Goal: Find specific page/section: Find specific page/section

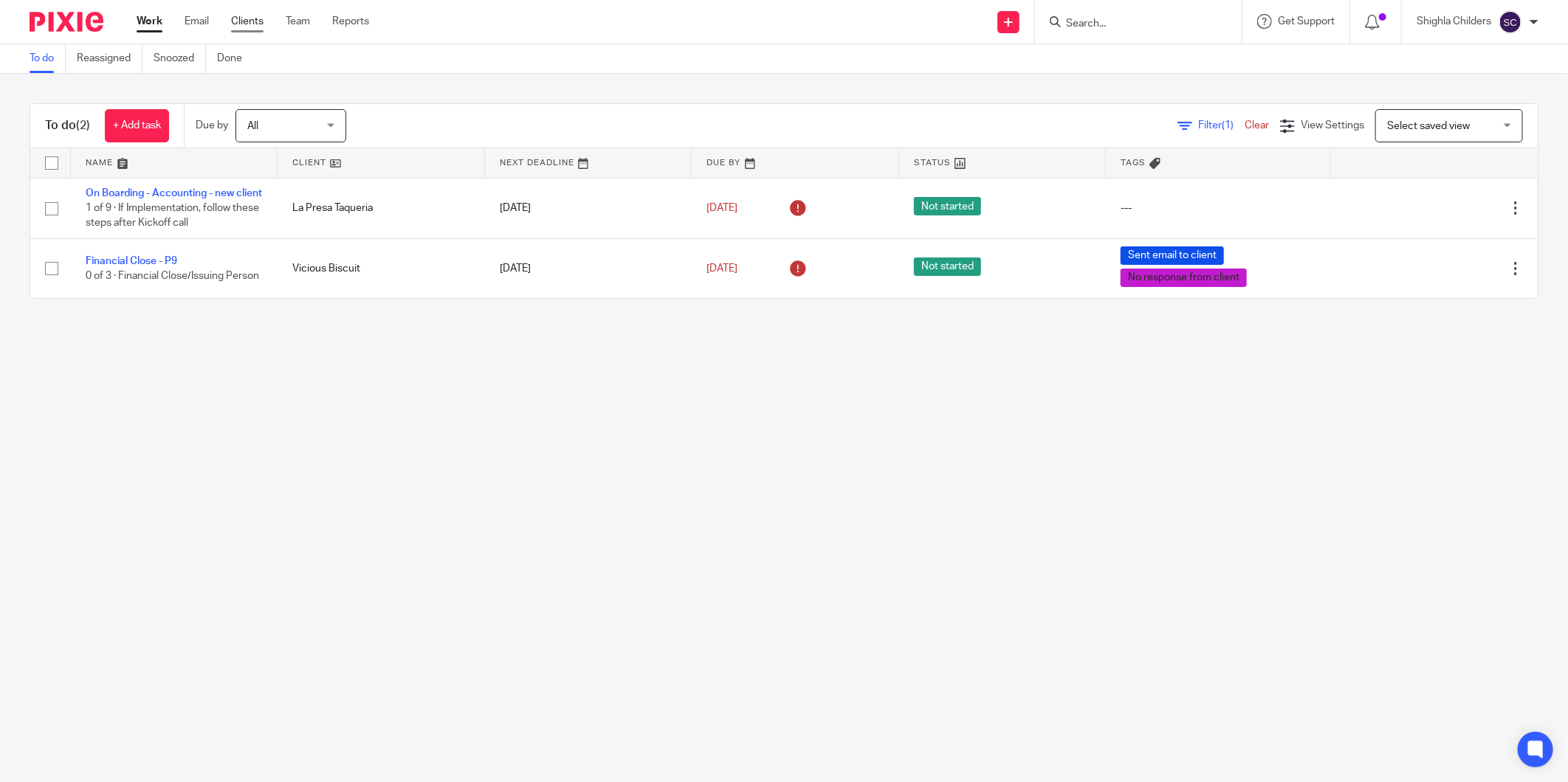
click at [252, 26] on link "Clients" at bounding box center [247, 21] width 33 height 15
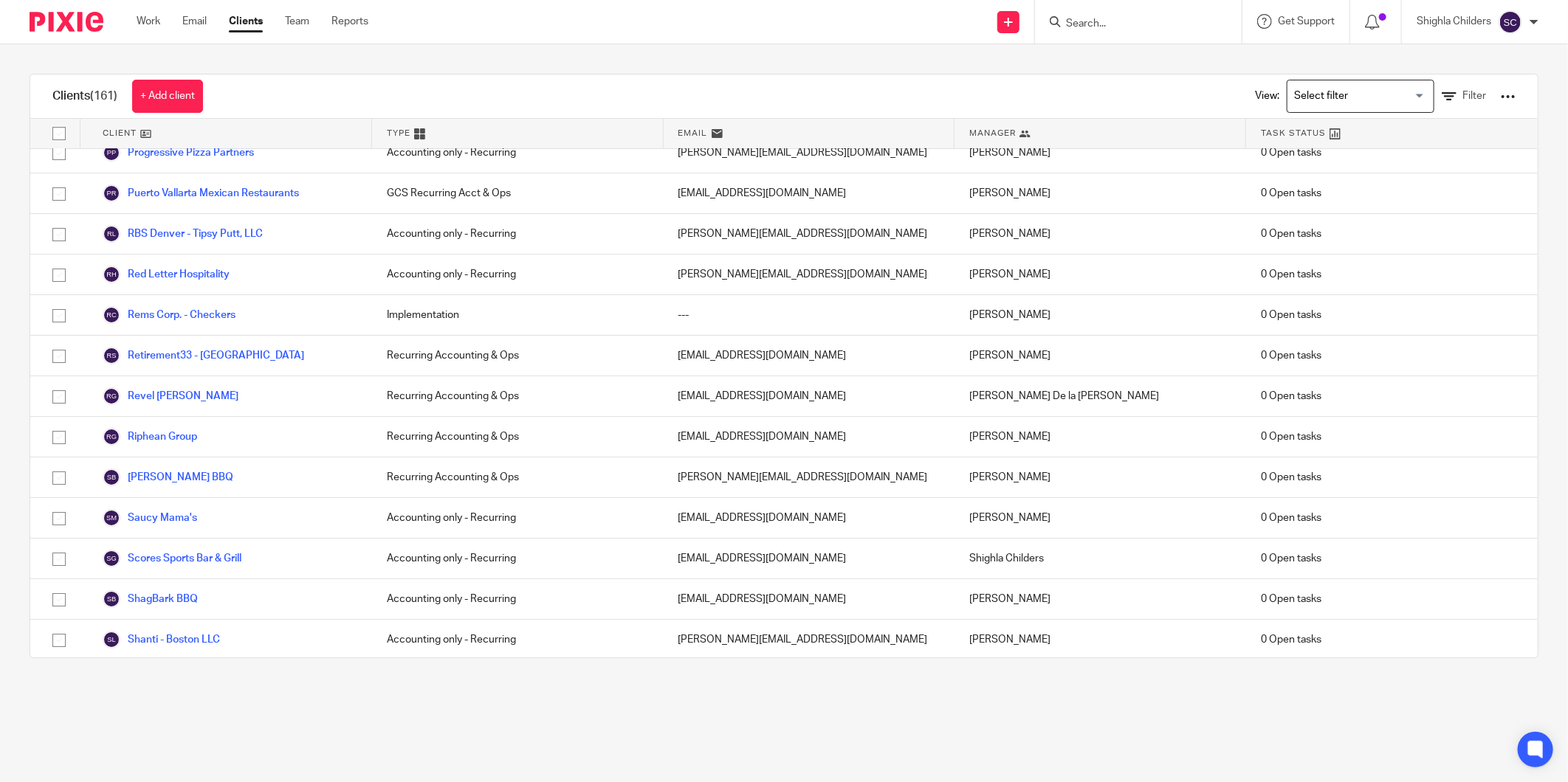
scroll to position [4265, 0]
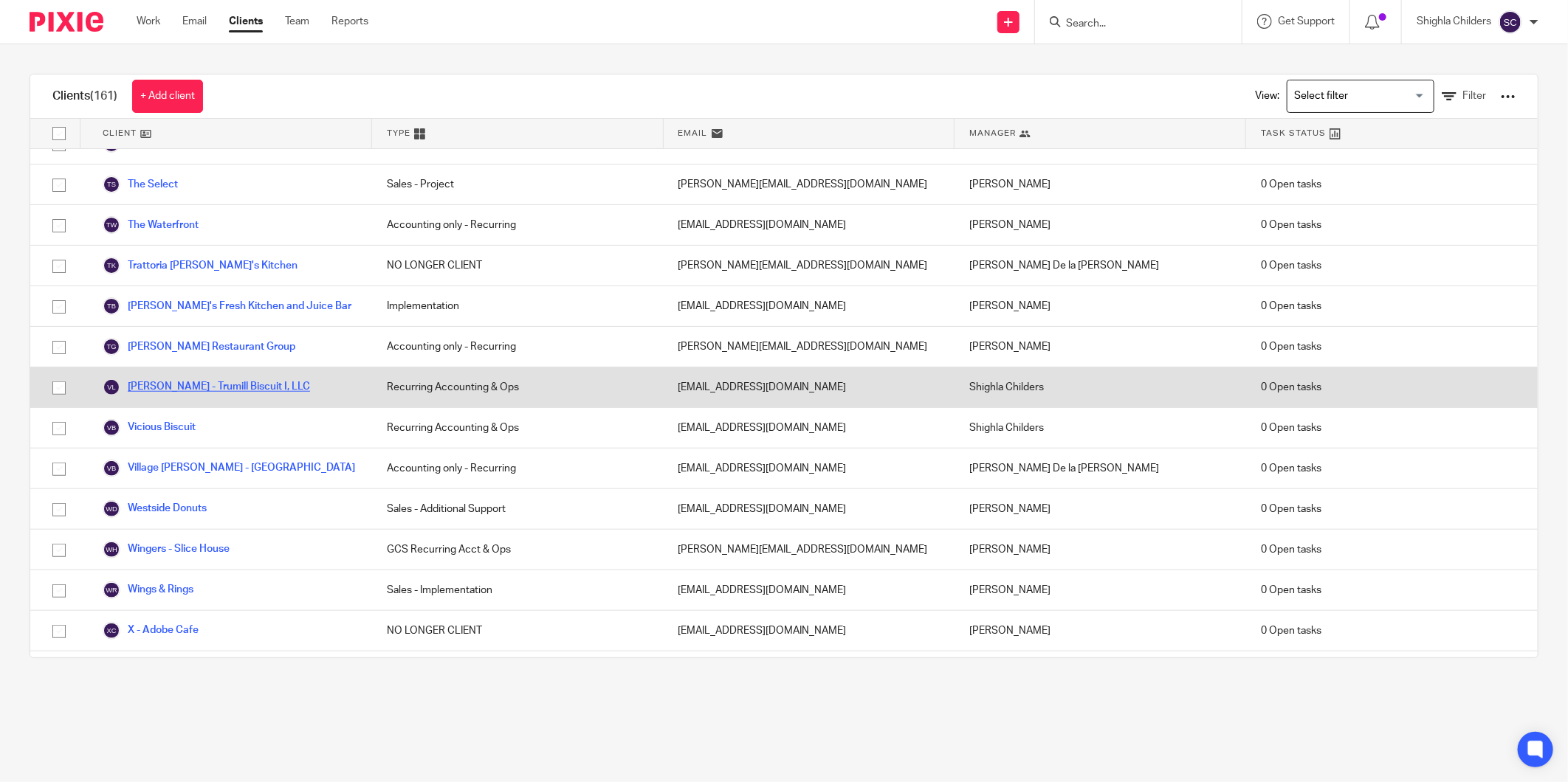
click at [228, 379] on link "[PERSON_NAME] - Trumill Biscuit I, LLC" at bounding box center [205, 387] width 207 height 18
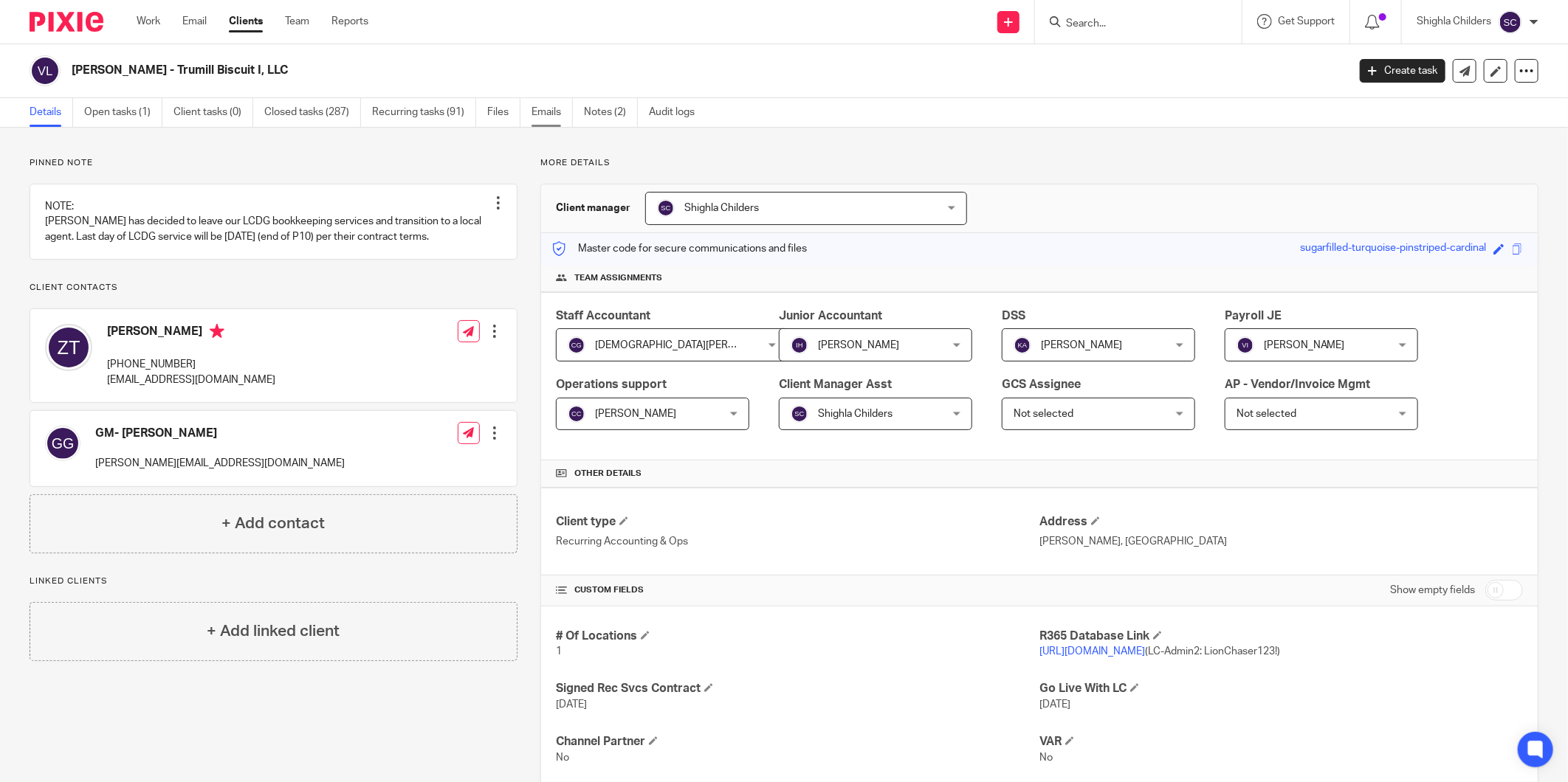
click at [560, 99] on link "Emails" at bounding box center [552, 112] width 42 height 28
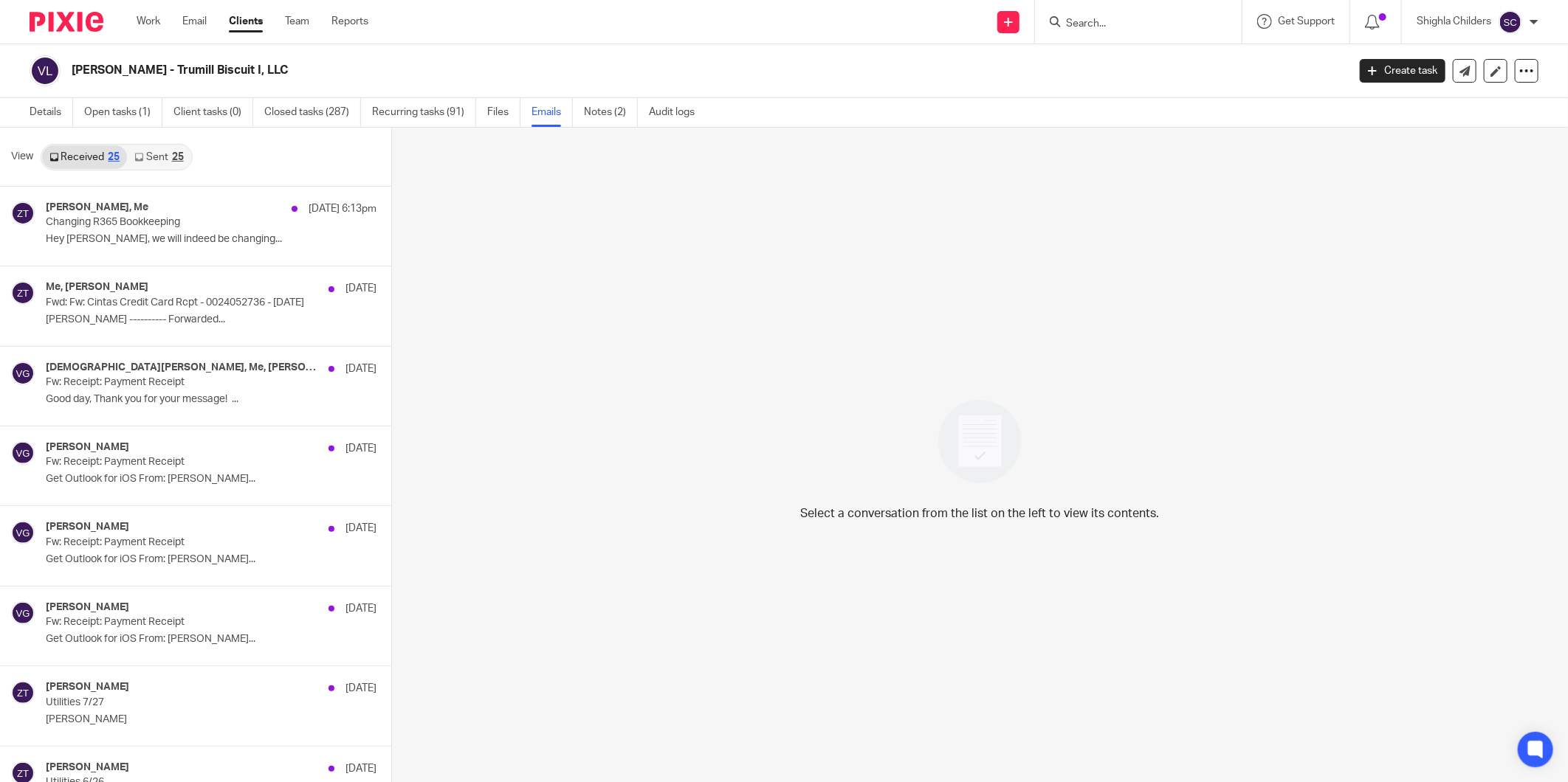
click at [168, 152] on link "Sent 25" at bounding box center [158, 157] width 63 height 24
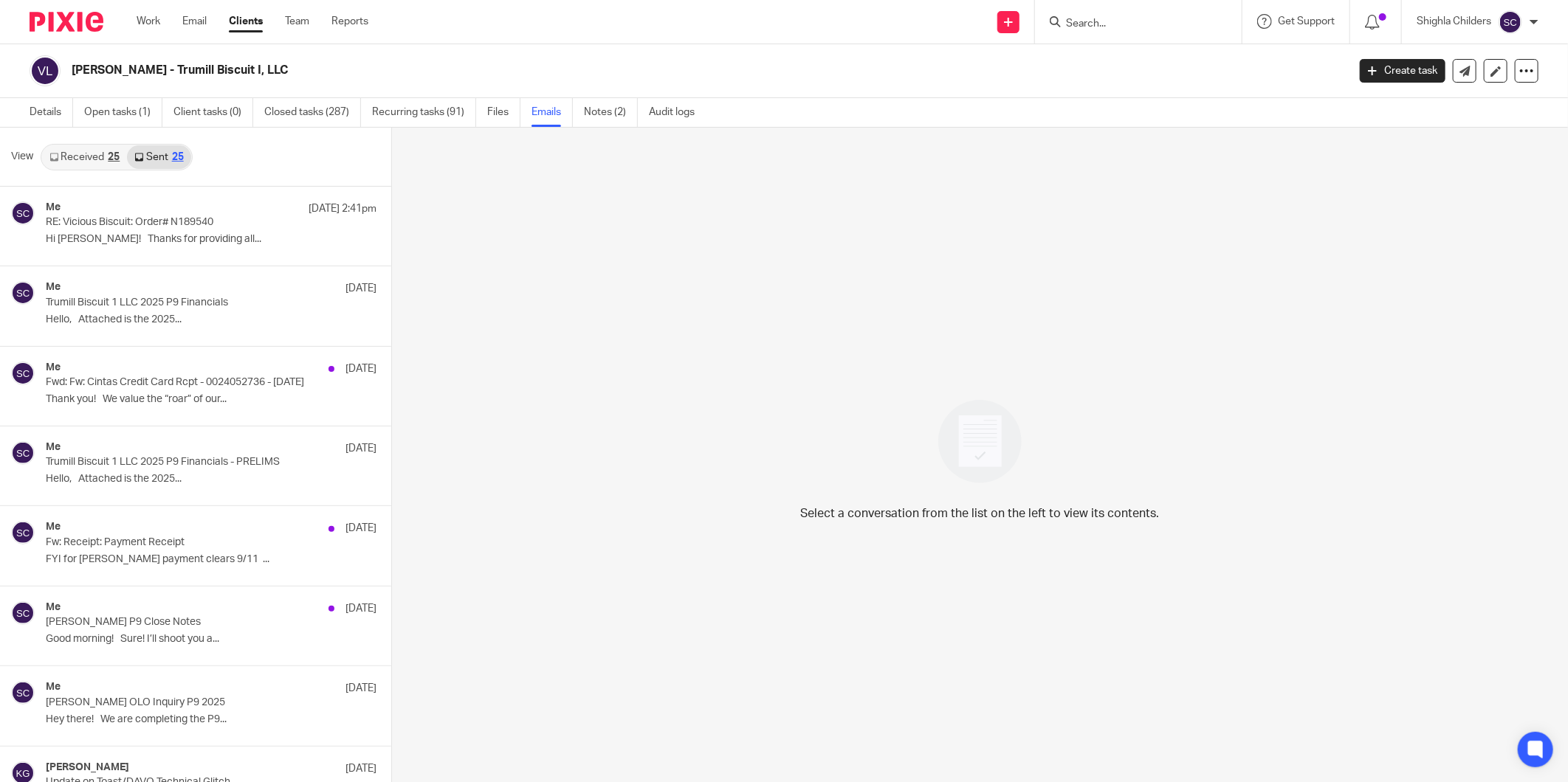
click at [97, 163] on link "Received 25" at bounding box center [84, 157] width 85 height 24
